Goal: Find specific page/section

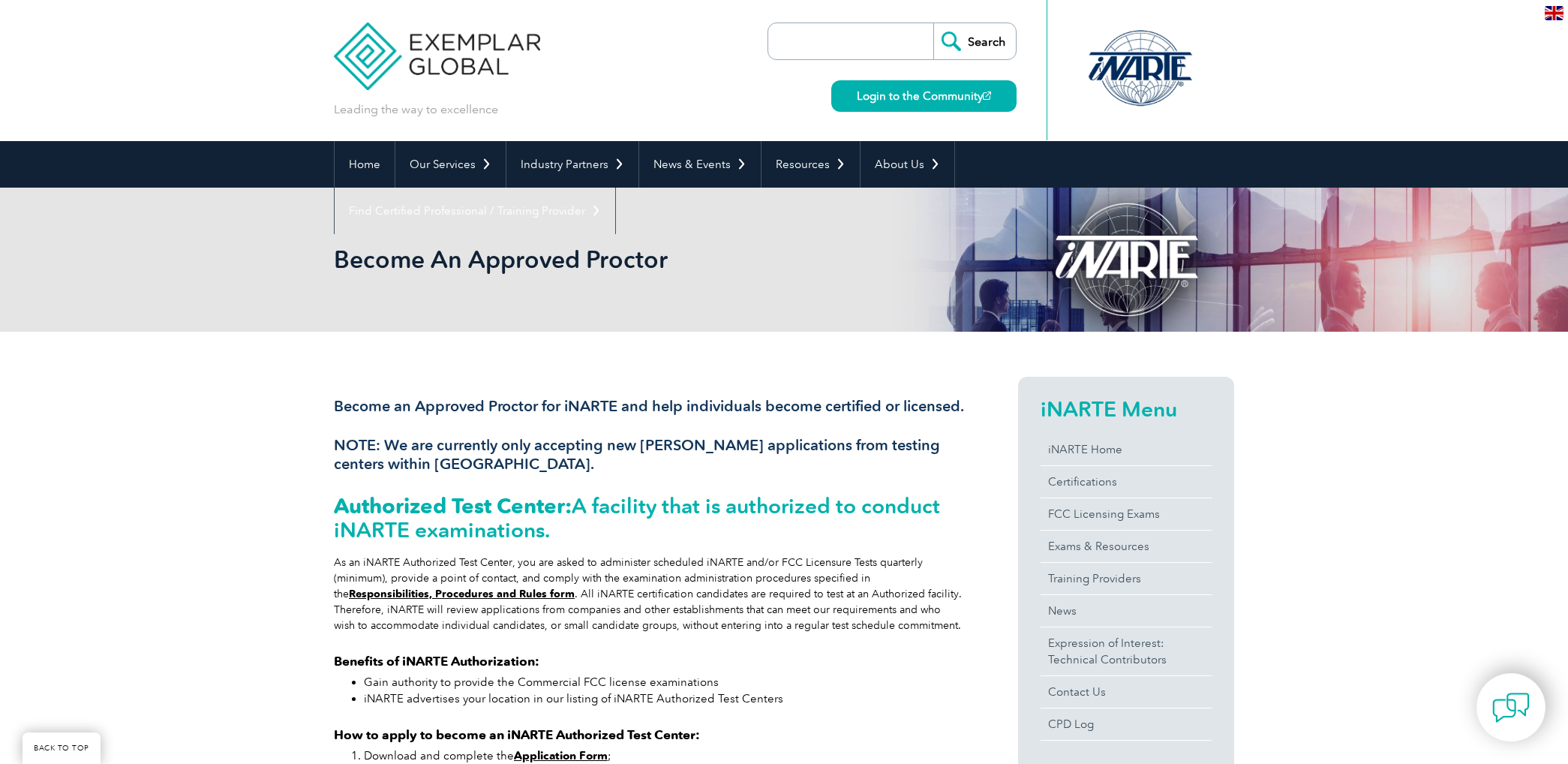
scroll to position [583, 0]
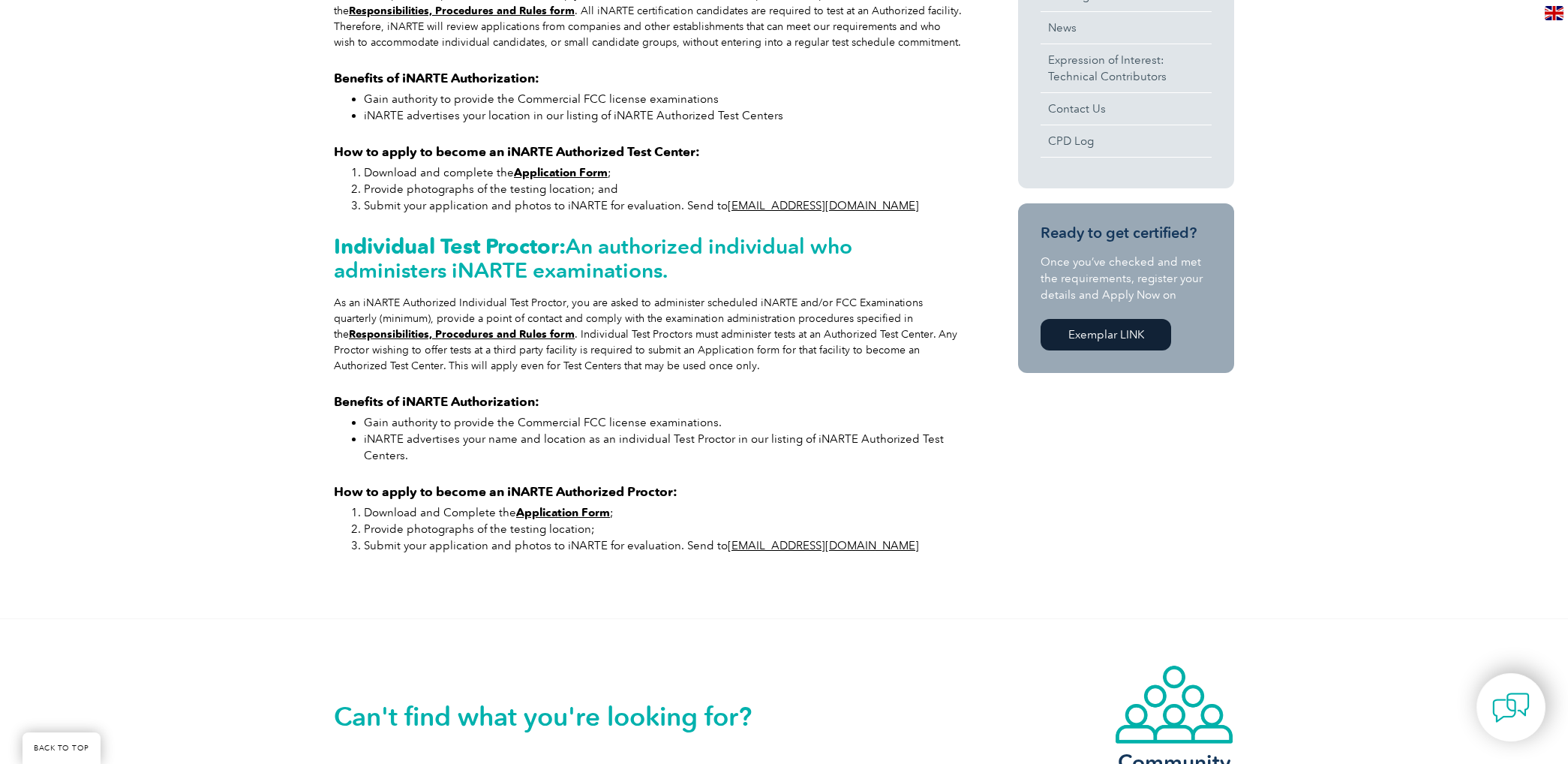
click at [550, 179] on strong "Application Form" at bounding box center [561, 172] width 94 height 14
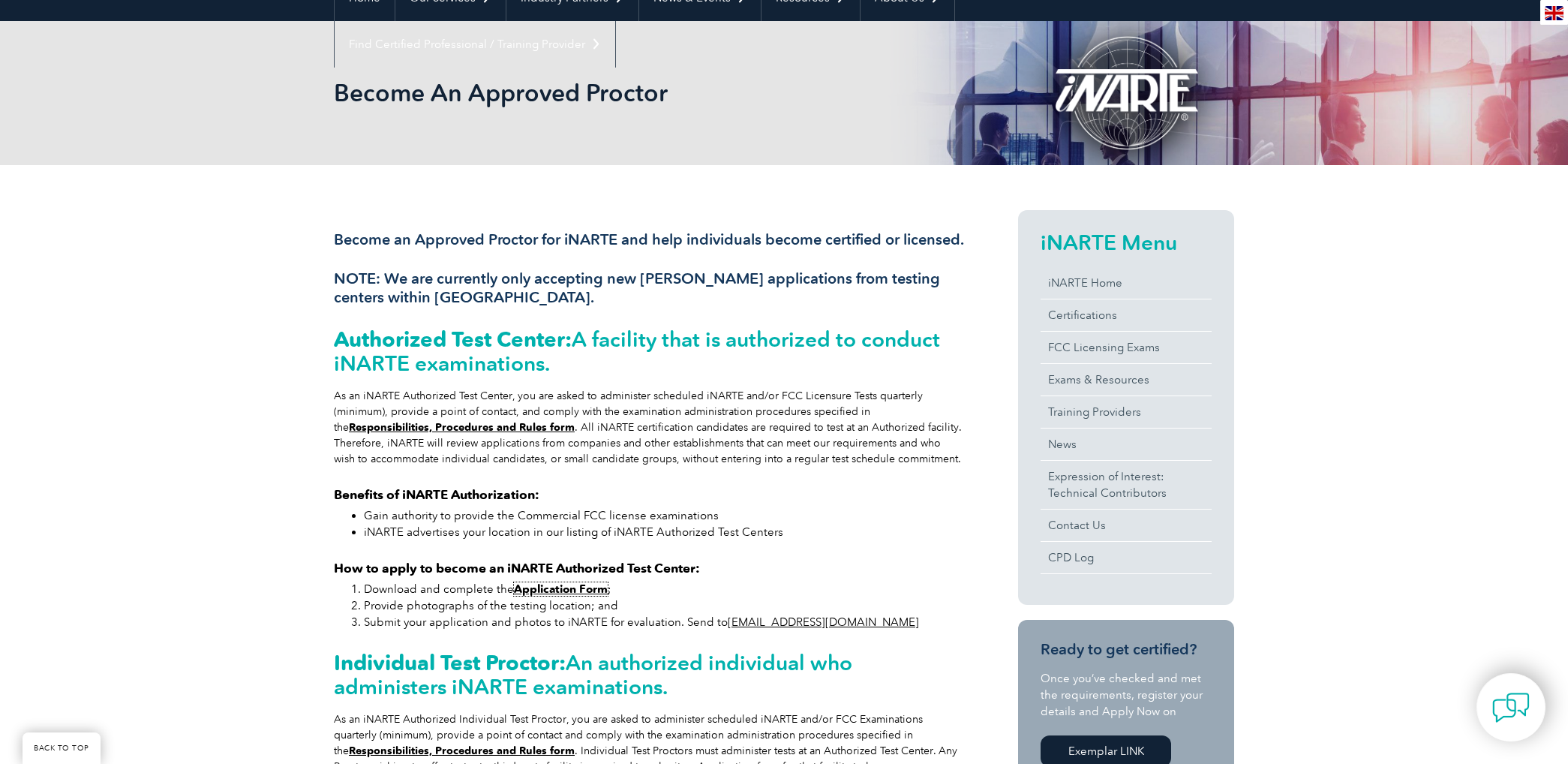
scroll to position [83, 0]
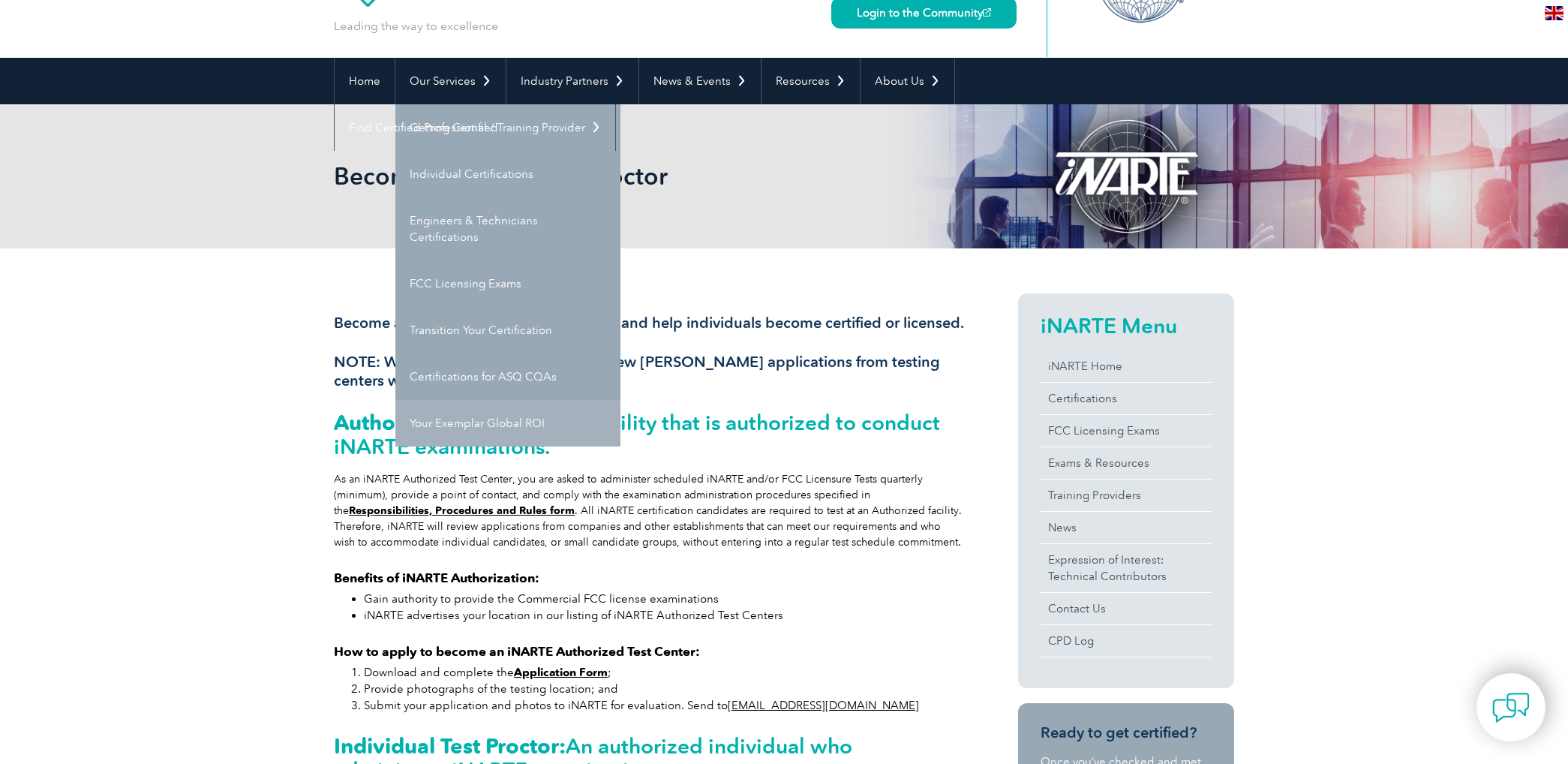
click at [499, 416] on link "Your Exemplar Global ROI" at bounding box center [507, 423] width 225 height 46
